Goal: Task Accomplishment & Management: Manage account settings

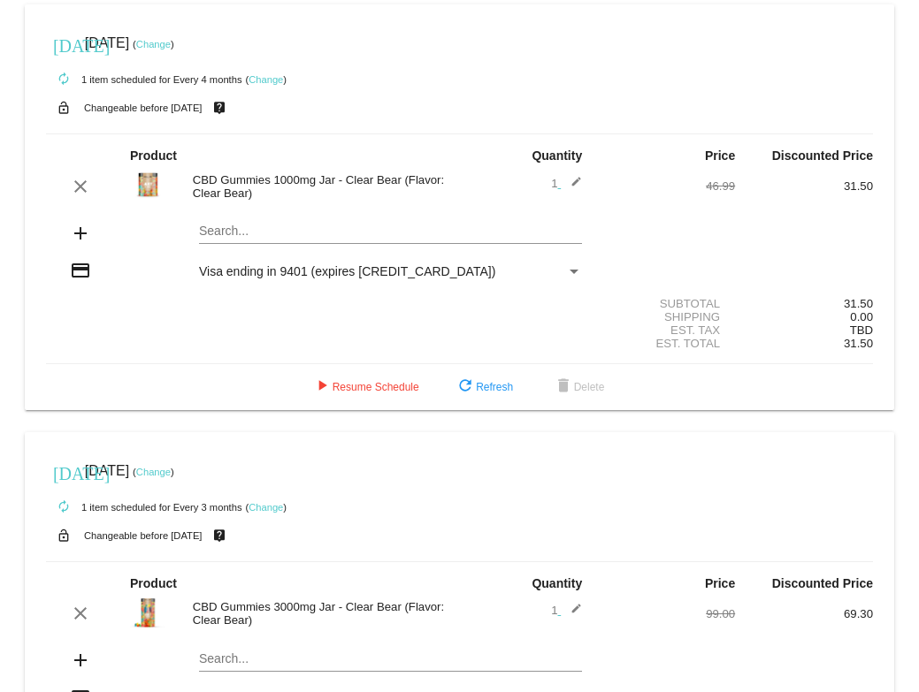
scroll to position [49, 0]
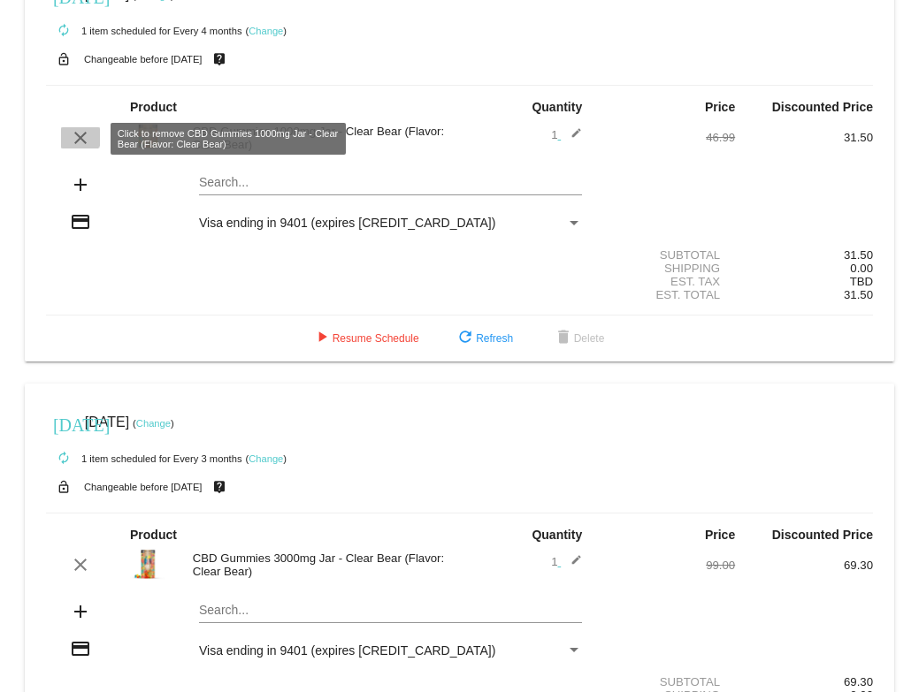
click at [77, 135] on mat-icon "clear" at bounding box center [80, 137] width 21 height 21
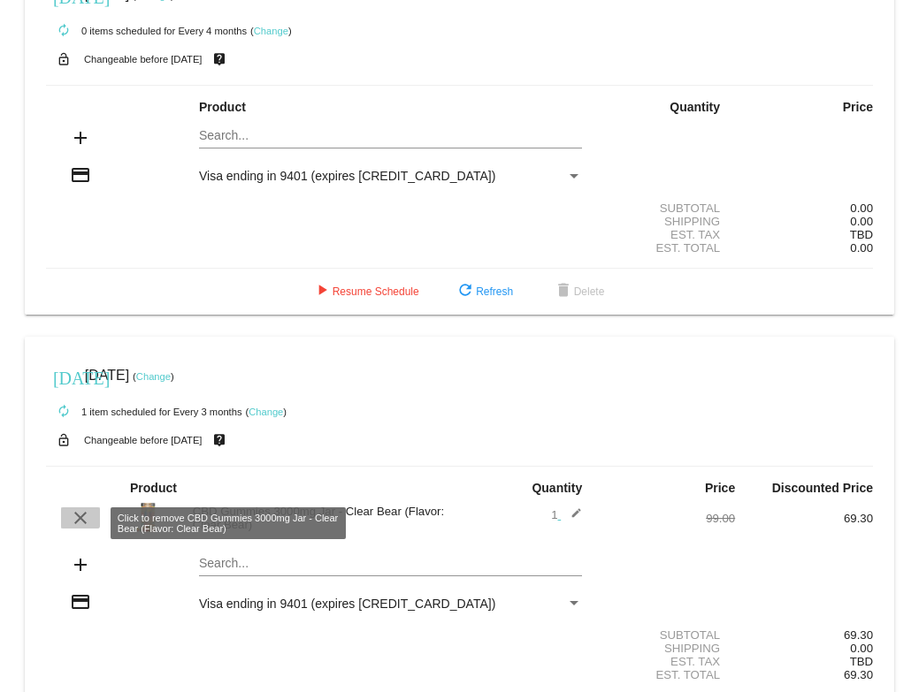
click at [78, 516] on mat-icon "clear" at bounding box center [80, 517] width 21 height 21
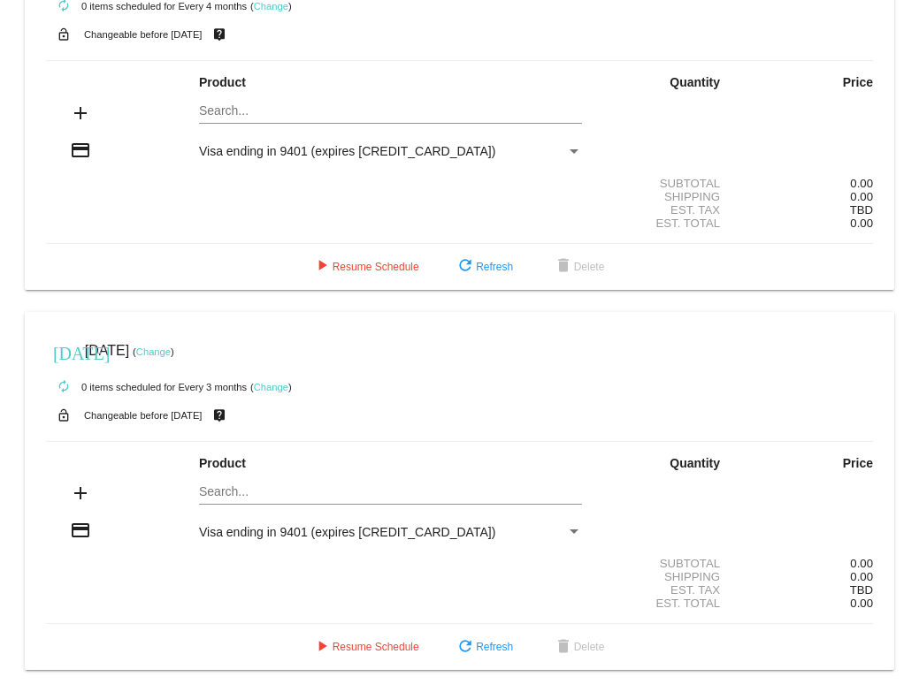
scroll to position [0, 0]
